Goal: Use online tool/utility: Utilize a website feature to perform a specific function

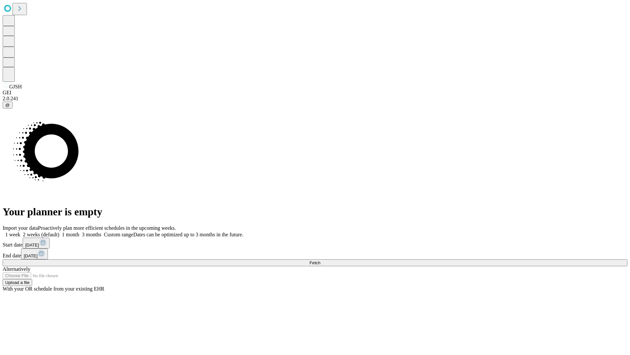
click at [320, 260] on span "Fetch" at bounding box center [315, 262] width 11 height 5
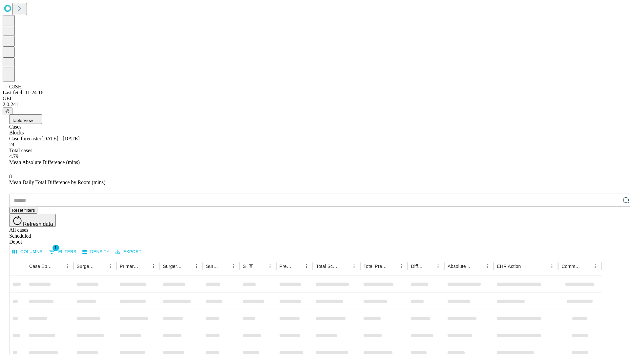
click at [33, 118] on span "Table View" at bounding box center [22, 120] width 21 height 5
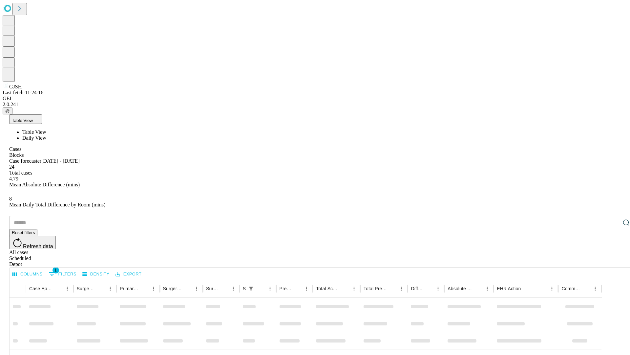
click at [46, 135] on span "Daily View" at bounding box center [34, 138] width 24 height 6
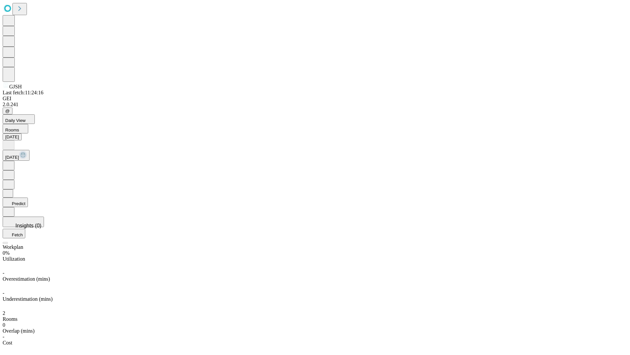
click at [28, 197] on button "Predict" at bounding box center [15, 202] width 25 height 10
